Goal: Task Accomplishment & Management: Complete application form

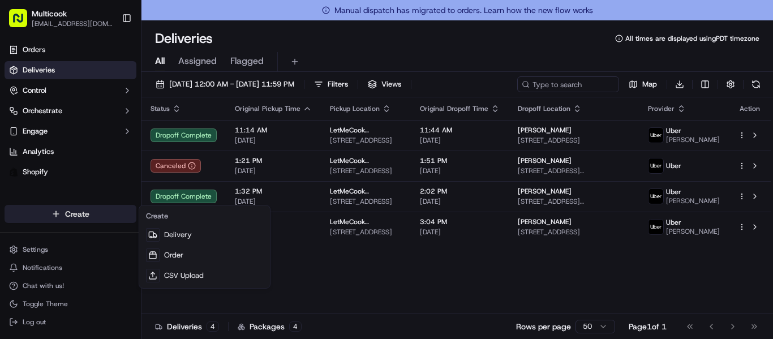
click at [96, 217] on html "Multicook [EMAIL_ADDRESS][DOMAIN_NAME] Toggle Sidebar Orders Deliveries Control…" at bounding box center [386, 169] width 773 height 339
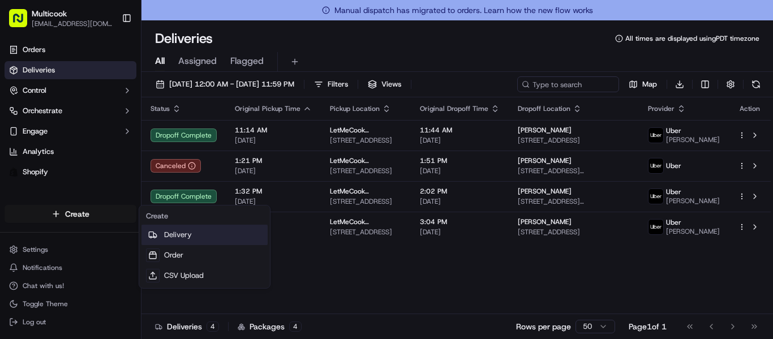
click at [181, 235] on link "Delivery" at bounding box center [204, 235] width 126 height 20
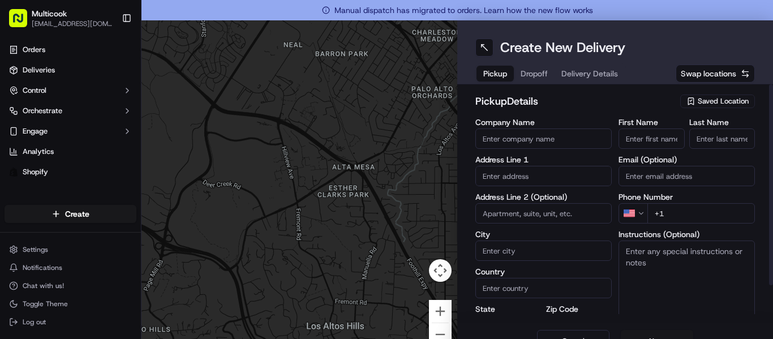
click at [656, 134] on input "First Name" at bounding box center [652, 138] width 66 height 20
type input "Valeriya"
click at [713, 144] on input "Last Name" at bounding box center [722, 138] width 66 height 20
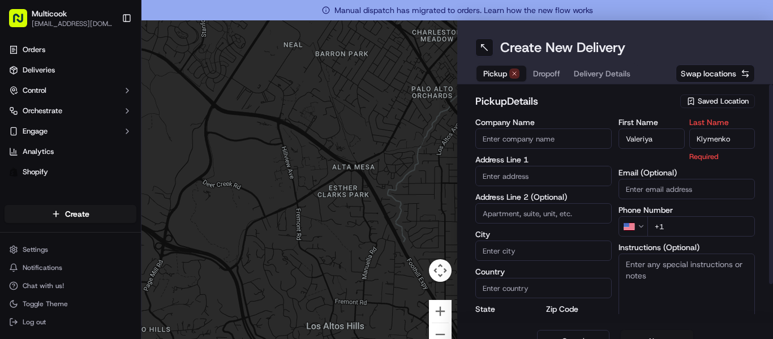
type input "Klymenko"
click at [689, 227] on div "First Name [PERSON_NAME] Last Name [PERSON_NAME] Required Email (Optional) Phon…" at bounding box center [687, 237] width 136 height 239
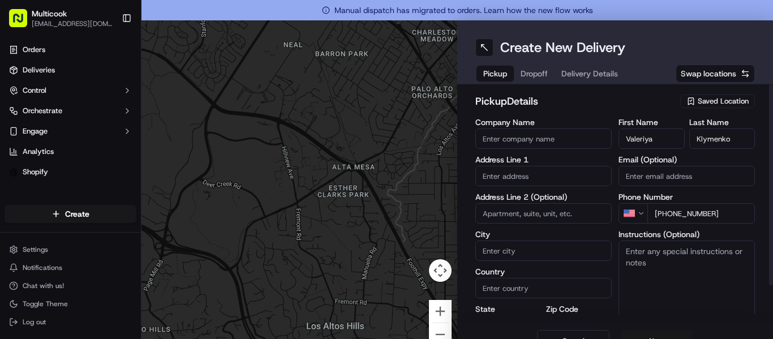
type input "[PHONE_NUMBER]"
click at [540, 179] on input "text" at bounding box center [543, 176] width 136 height 20
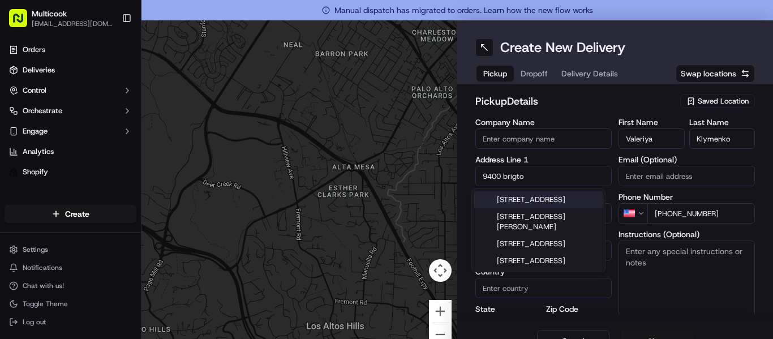
click at [556, 201] on div "[STREET_ADDRESS]" at bounding box center [538, 199] width 128 height 17
type input "[STREET_ADDRESS]"
type input "[PERSON_NAME][GEOGRAPHIC_DATA]"
type input "[GEOGRAPHIC_DATA]"
type input "CA"
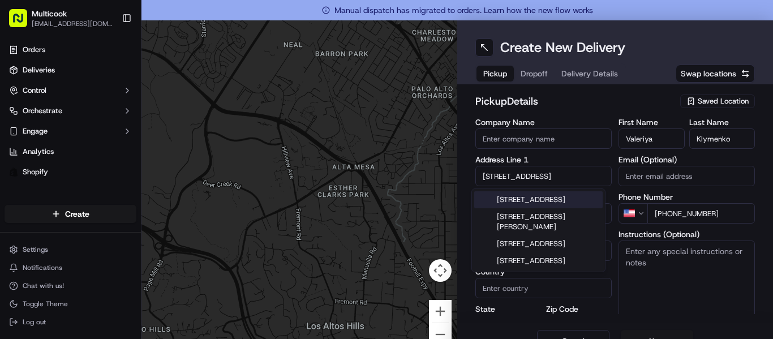
type input "90210"
type input "[STREET_ADDRESS]"
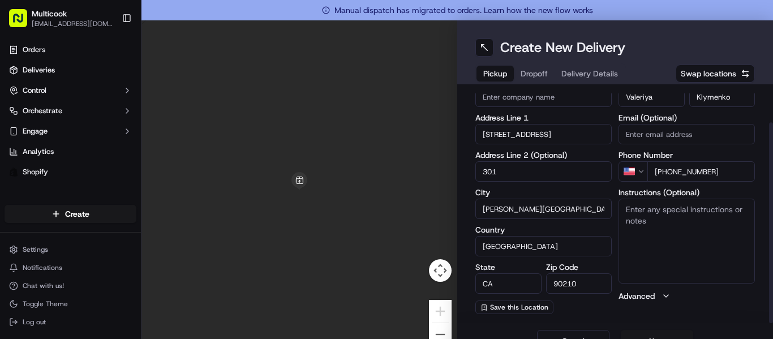
scroll to position [20, 0]
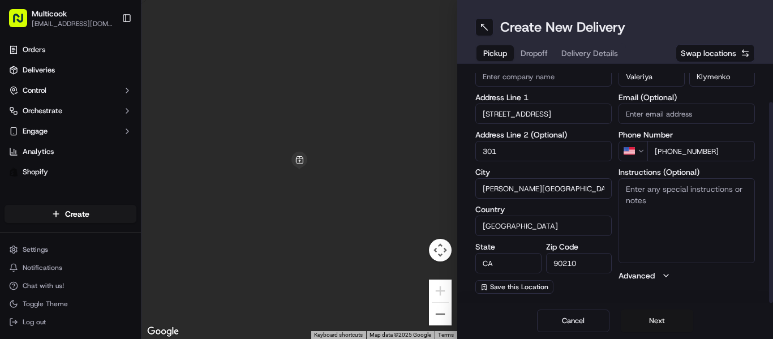
type input "301"
click at [645, 317] on button "Next" at bounding box center [657, 321] width 72 height 23
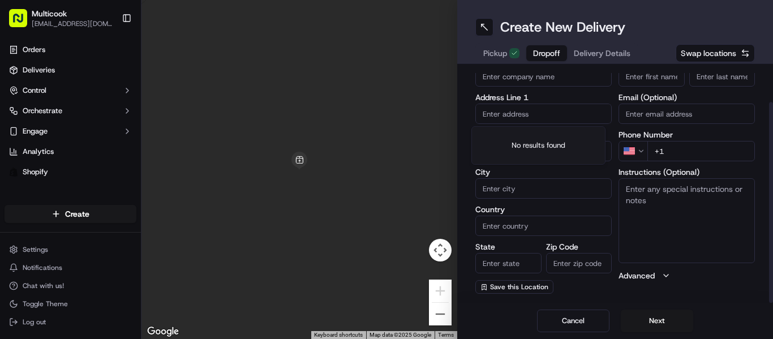
click at [550, 108] on input "text" at bounding box center [543, 114] width 136 height 20
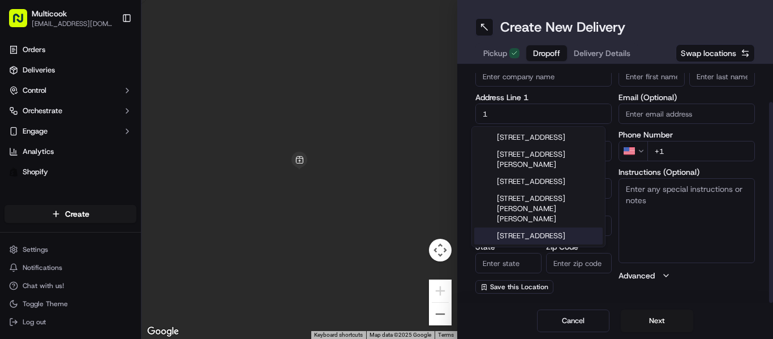
type input "1"
click at [671, 245] on textarea "Instructions (Optional)" at bounding box center [687, 220] width 136 height 85
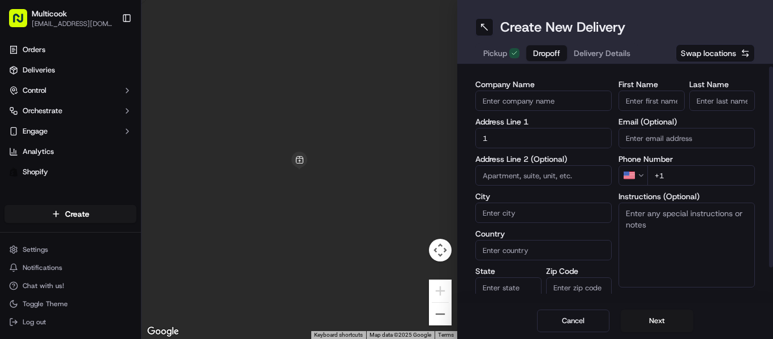
scroll to position [0, 0]
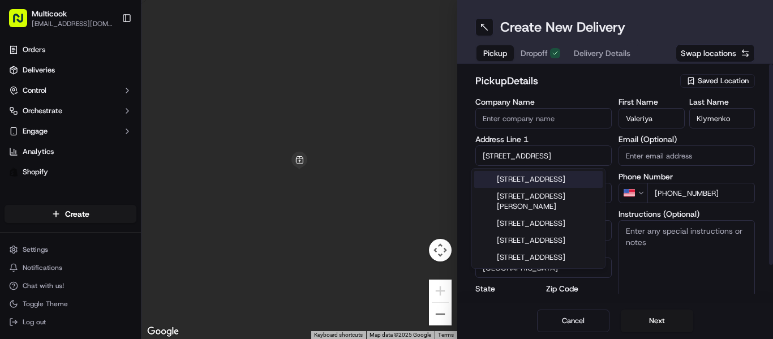
drag, startPoint x: 551, startPoint y: 159, endPoint x: 439, endPoint y: 134, distance: 114.8
click at [439, 134] on div "To navigate the map with touch gestures double-tap and hold your finger on the …" at bounding box center [457, 169] width 632 height 339
click at [711, 76] on span "Saved Location" at bounding box center [723, 81] width 51 height 10
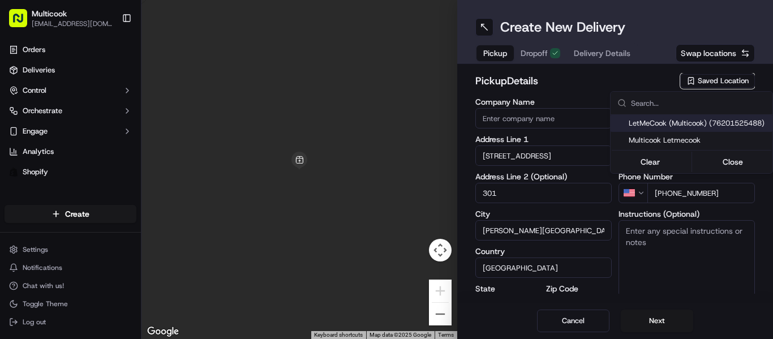
click at [663, 123] on span "LetMeCook (Multicook) (76201525488)" at bounding box center [698, 123] width 139 height 10
type input "LetMeCook (Multicook)"
type input "[STREET_ADDRESS]"
type input "[GEOGRAPHIC_DATA]"
type input "US"
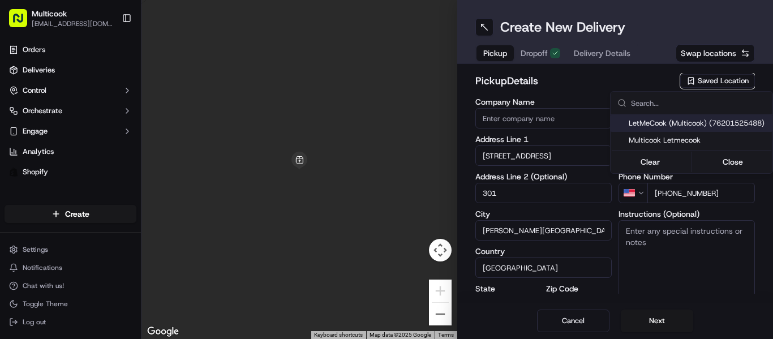
type input "91423"
type input "[PERSON_NAME]"
type input "Nikityuk"
type input "[EMAIL_ADDRESS][DOMAIN_NAME]"
type input "[PHONE_NUMBER]"
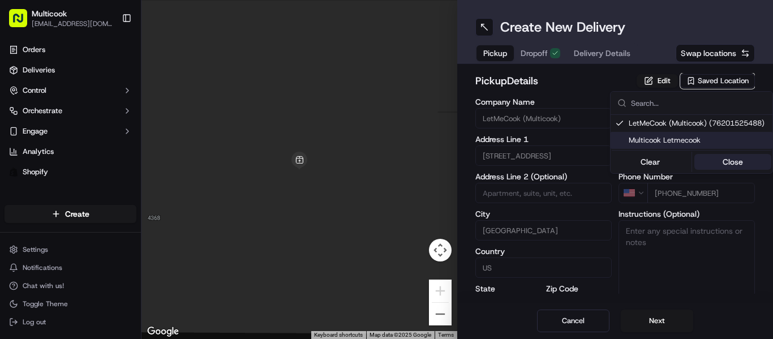
click at [728, 159] on button "Close" at bounding box center [733, 162] width 78 height 16
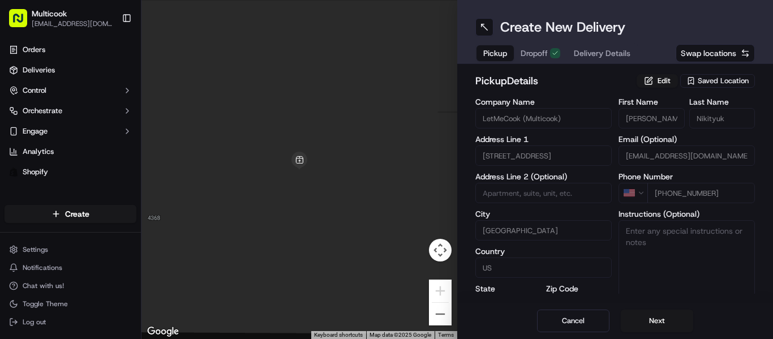
click at [535, 49] on span "Dropoff" at bounding box center [534, 53] width 27 height 11
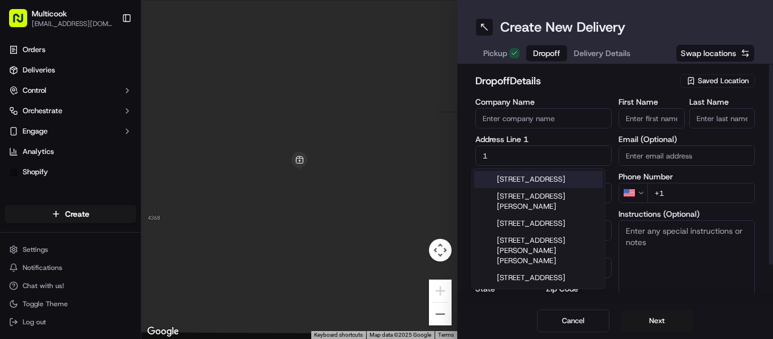
click at [508, 159] on input "1" at bounding box center [543, 155] width 136 height 20
drag, startPoint x: 508, startPoint y: 152, endPoint x: 495, endPoint y: 153, distance: 12.6
click at [495, 153] on input "1" at bounding box center [543, 155] width 136 height 20
drag, startPoint x: 495, startPoint y: 153, endPoint x: 475, endPoint y: 142, distance: 22.8
click at [475, 142] on div "Address Line 1 1" at bounding box center [543, 150] width 136 height 31
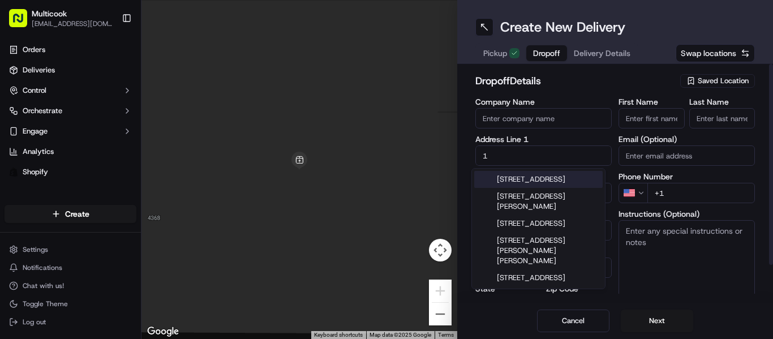
paste input "[STREET_ADDRESS]"
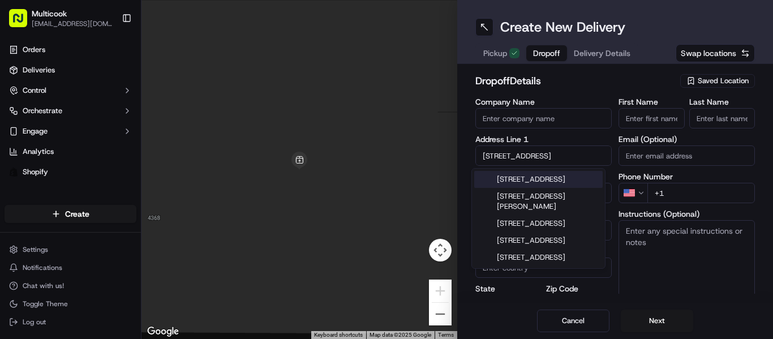
click at [571, 178] on div "[STREET_ADDRESS]" at bounding box center [538, 179] width 128 height 17
type input "[STREET_ADDRESS]"
type input "[PERSON_NAME][GEOGRAPHIC_DATA]"
type input "[GEOGRAPHIC_DATA]"
type input "CA"
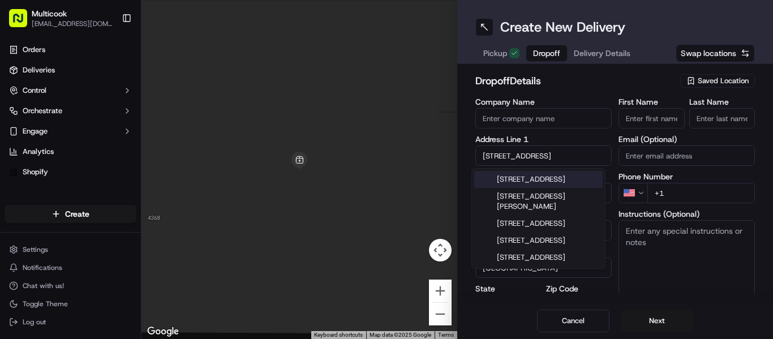
type input "90210"
type input "[STREET_ADDRESS]"
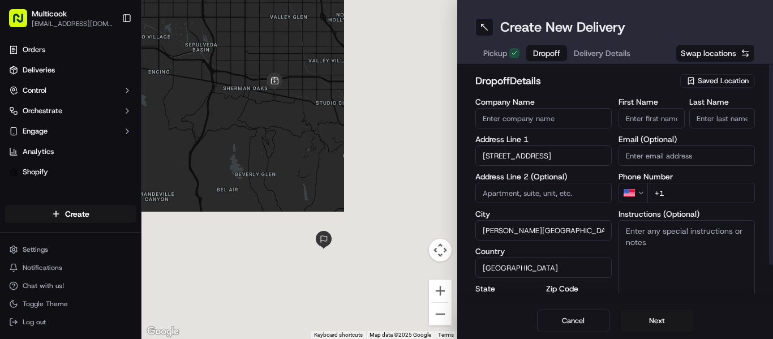
click at [534, 187] on input at bounding box center [543, 193] width 136 height 20
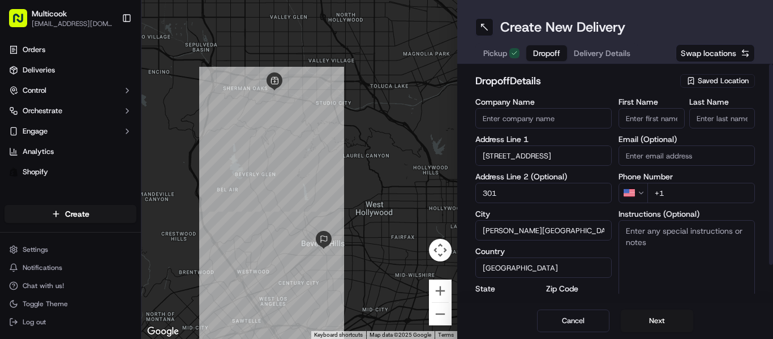
type input "301"
click at [632, 122] on input "First Name" at bounding box center [652, 118] width 66 height 20
type input "Valeriya"
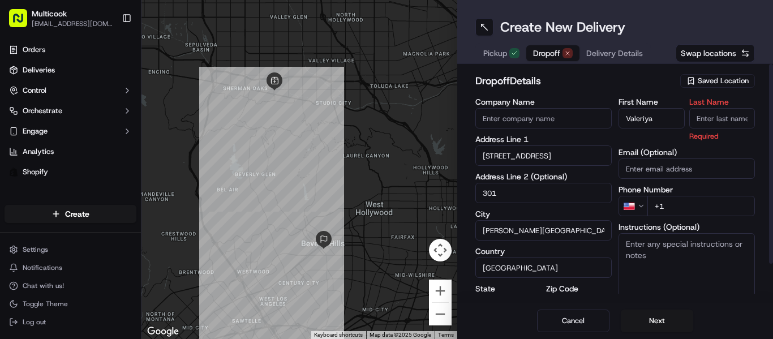
click at [700, 122] on input "Last Name" at bounding box center [722, 118] width 66 height 20
type input "Klymenko"
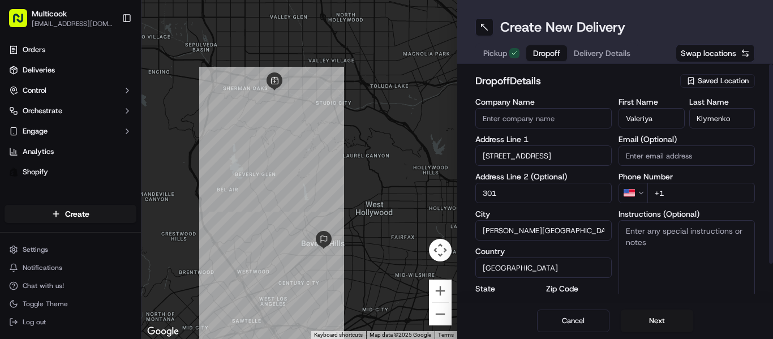
click at [677, 199] on input "+1" at bounding box center [701, 193] width 108 height 20
type input "[PHONE_NUMBER]"
click at [667, 317] on button "Next" at bounding box center [657, 321] width 72 height 23
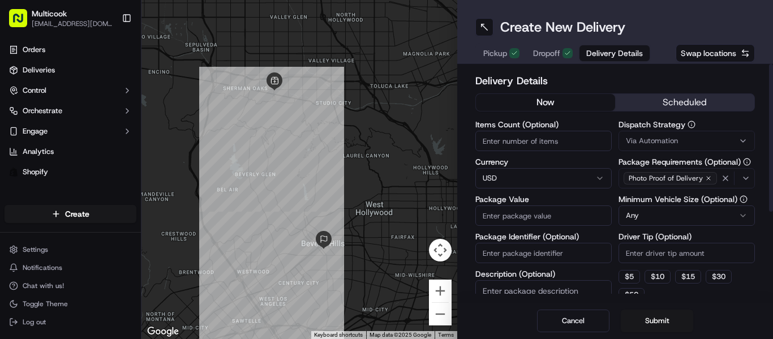
click at [555, 139] on input "Items Count (Optional)" at bounding box center [543, 141] width 136 height 20
type input "1"
click at [555, 212] on input "Package Value" at bounding box center [543, 215] width 136 height 20
type input "45"
click at [643, 313] on button "Submit" at bounding box center [657, 321] width 72 height 23
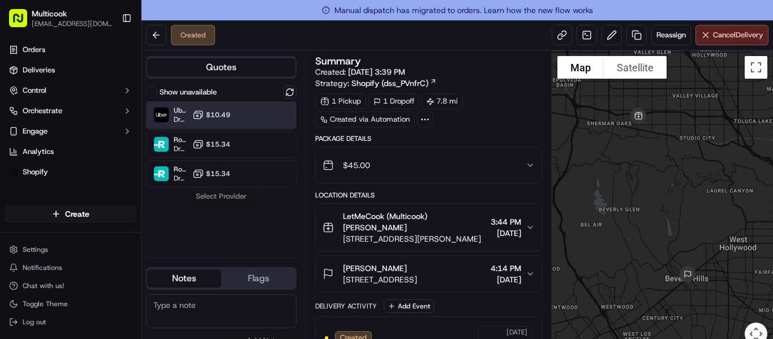
click at [268, 110] on div at bounding box center [262, 115] width 14 height 14
click at [236, 190] on button "Assign Provider" at bounding box center [221, 197] width 80 height 14
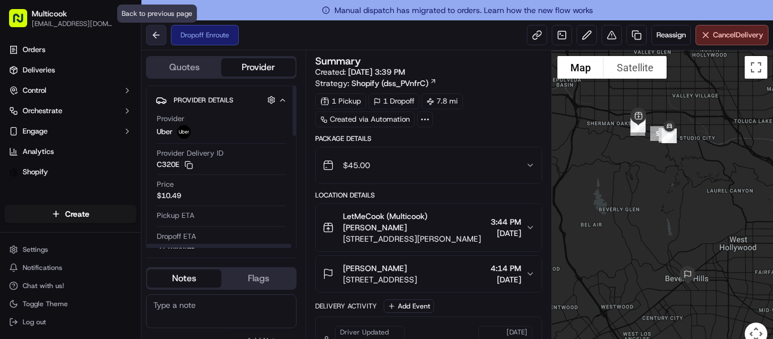
click at [158, 40] on button at bounding box center [156, 35] width 20 height 20
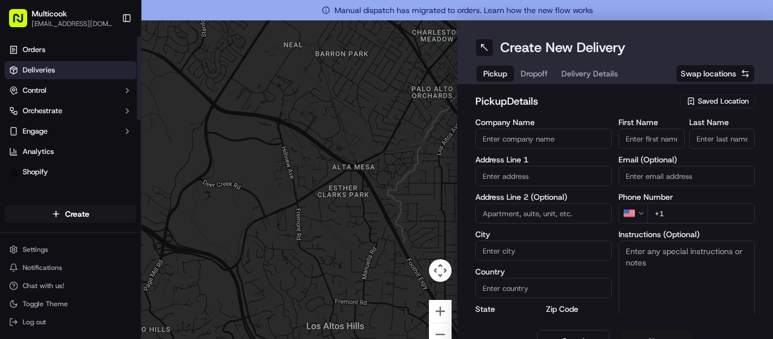
click at [69, 72] on link "Deliveries" at bounding box center [71, 70] width 132 height 18
